Goal: Task Accomplishment & Management: Manage account settings

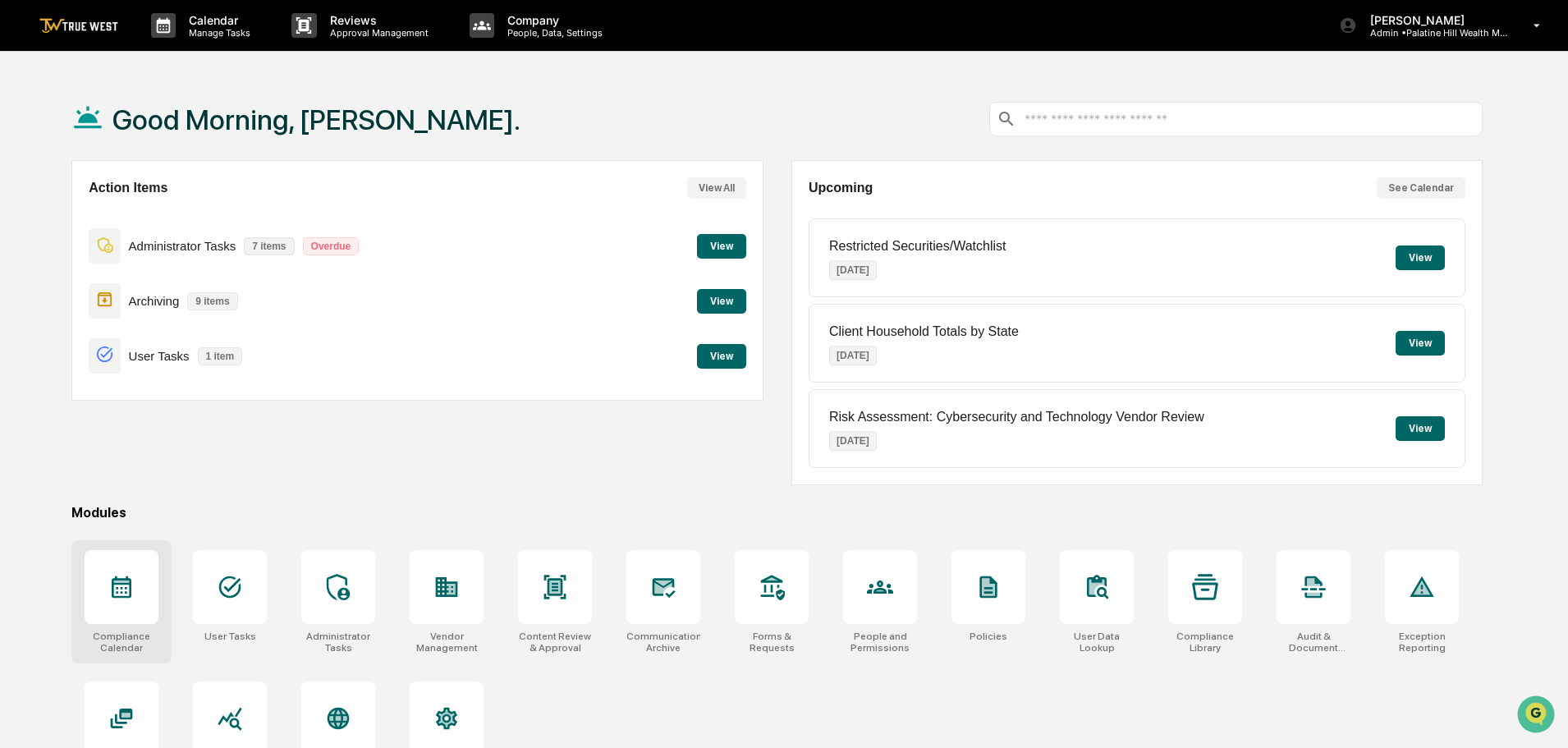
click at [124, 583] on icon at bounding box center [121, 588] width 20 height 23
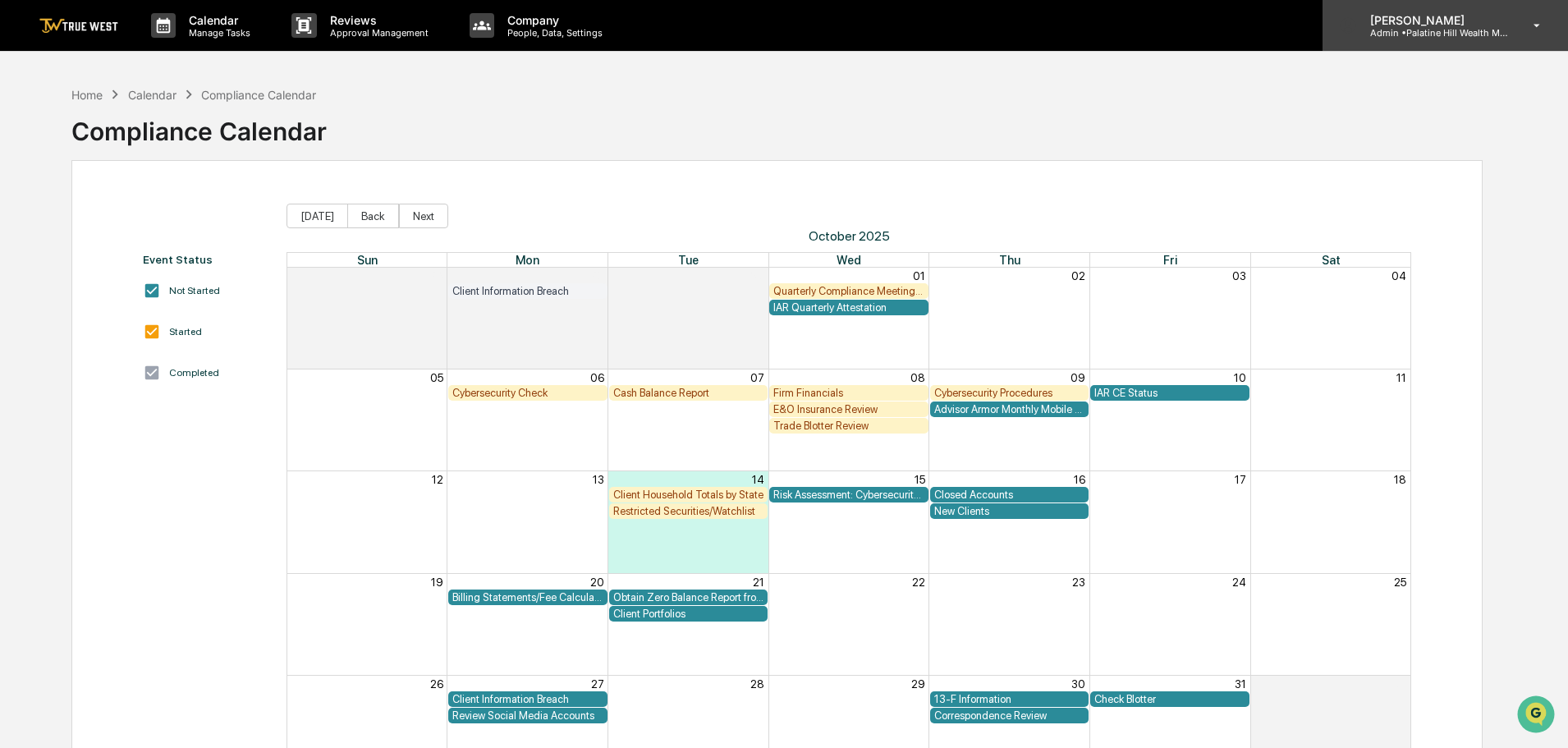
click at [1430, 25] on p "[PERSON_NAME]" at bounding box center [1433, 20] width 153 height 14
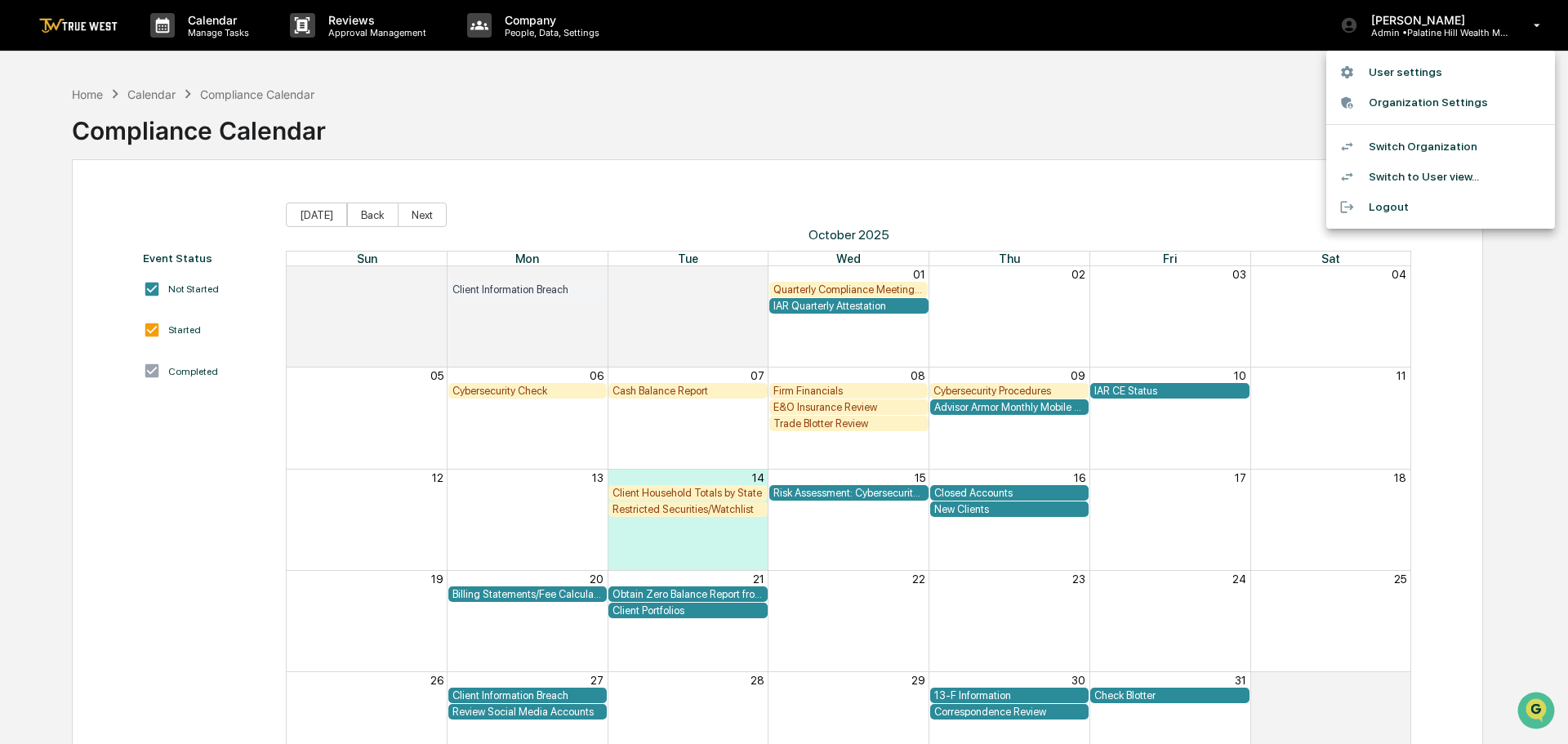
click at [1405, 144] on li "Switch Organization" at bounding box center [1441, 146] width 229 height 30
